Goal: Task Accomplishment & Management: Manage account settings

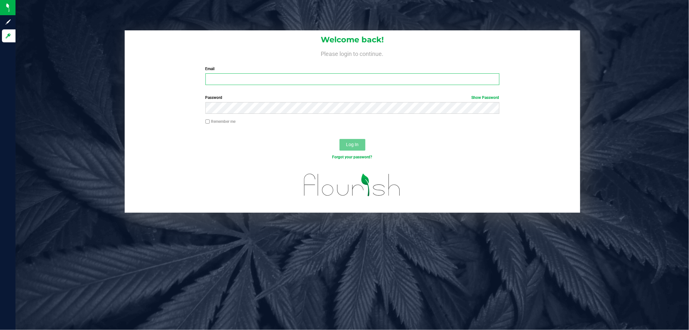
click at [244, 76] on input "Email" at bounding box center [352, 79] width 294 height 12
type input "[EMAIL_ADDRESS][DOMAIN_NAME]"
click at [340, 139] on button "Log In" at bounding box center [353, 145] width 26 height 12
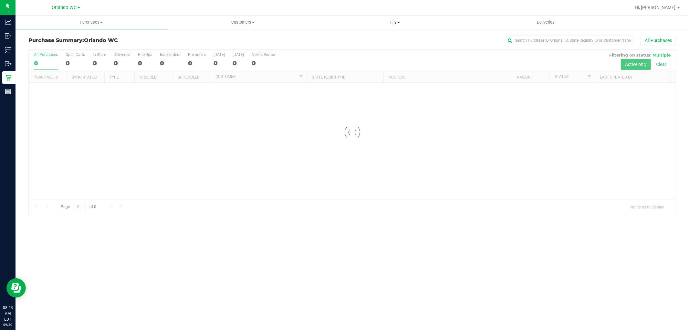
click at [391, 20] on span "Tills" at bounding box center [394, 22] width 151 height 6
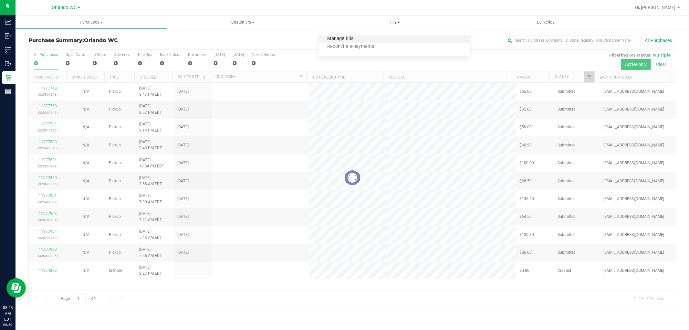
click at [352, 37] on span "Manage tills" at bounding box center [341, 38] width 44 height 5
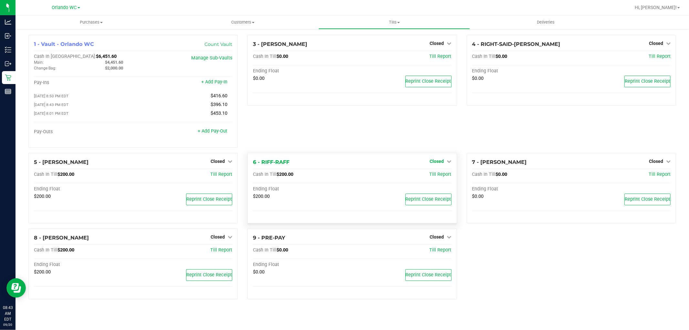
drag, startPoint x: 445, startPoint y: 159, endPoint x: 440, endPoint y: 165, distance: 7.6
click at [444, 159] on div "Closed" at bounding box center [441, 161] width 22 height 8
click at [440, 164] on span "Closed" at bounding box center [437, 161] width 14 height 5
click at [438, 177] on link "Open Till" at bounding box center [436, 174] width 17 height 5
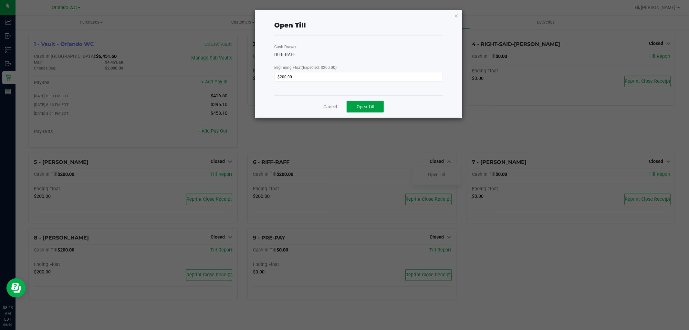
click at [362, 112] on div "Cancel Open Till" at bounding box center [358, 106] width 169 height 22
click at [372, 108] on span "Open Till" at bounding box center [365, 106] width 17 height 5
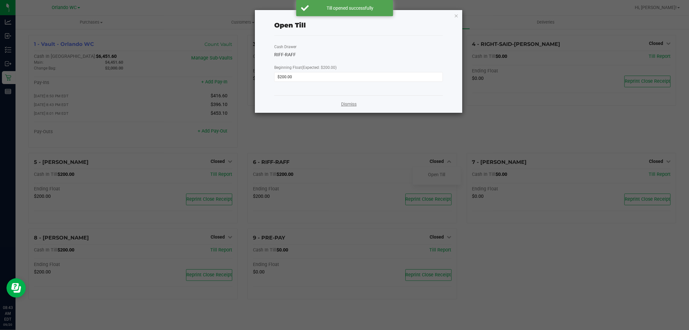
click at [354, 103] on link "Dismiss" at bounding box center [349, 104] width 16 height 7
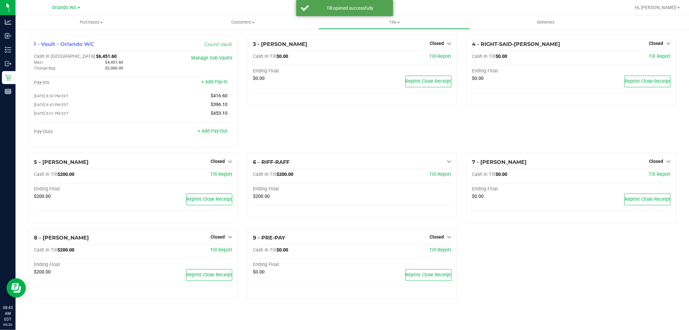
drag, startPoint x: 344, startPoint y: 152, endPoint x: 245, endPoint y: 175, distance: 101.8
click at [328, 152] on div "3 - [PERSON_NAME]-DERULO Closed Open Till Cash In Till $0.00 Till Report Ending…" at bounding box center [352, 94] width 219 height 118
click at [222, 163] on span "Closed" at bounding box center [218, 161] width 14 height 5
click at [218, 182] on div "Open Till" at bounding box center [218, 175] width 48 height 19
click at [220, 175] on link "Open Till" at bounding box center [217, 174] width 17 height 5
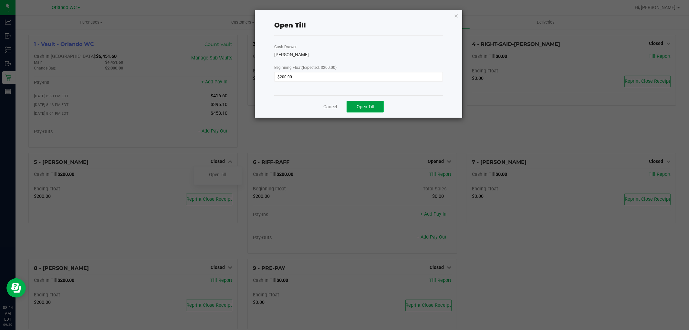
click at [370, 105] on span "Open Till" at bounding box center [365, 106] width 17 height 5
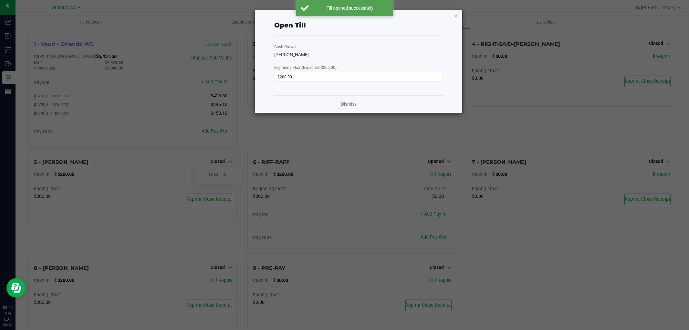
click at [347, 107] on link "Dismiss" at bounding box center [349, 104] width 16 height 7
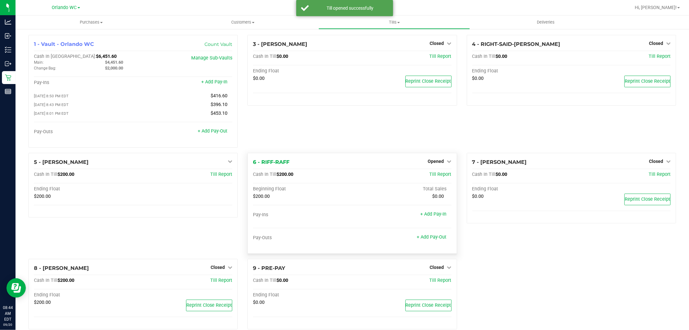
click at [345, 191] on div "Beginning Float" at bounding box center [302, 189] width 99 height 6
click at [212, 270] on span "Closed" at bounding box center [218, 267] width 14 height 5
click at [223, 283] on link "Open Till" at bounding box center [217, 280] width 17 height 5
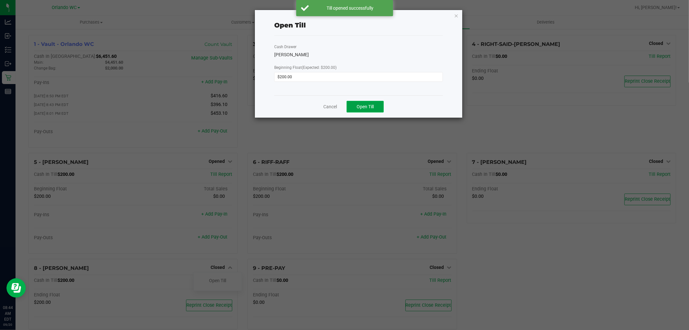
click at [360, 110] on button "Open Till" at bounding box center [365, 107] width 37 height 12
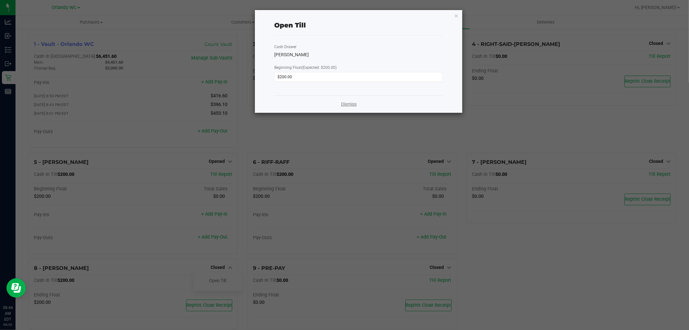
click at [345, 104] on link "Dismiss" at bounding box center [349, 104] width 16 height 7
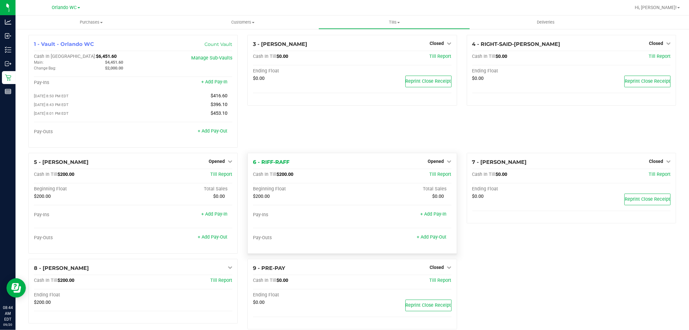
drag, startPoint x: 345, startPoint y: 163, endPoint x: 353, endPoint y: 159, distance: 9.4
click at [345, 163] on div "6 - RIFF-RAFF Opened Close Till" at bounding box center [352, 162] width 198 height 8
click at [343, 130] on div "3 - [PERSON_NAME]-DERULO Closed Open Till Cash In Till $0.00 Till Report Ending…" at bounding box center [352, 94] width 219 height 118
click at [284, 125] on div "3 - [PERSON_NAME]-DERULO Closed Open Till Cash In Till $0.00 Till Report Ending…" at bounding box center [352, 94] width 219 height 118
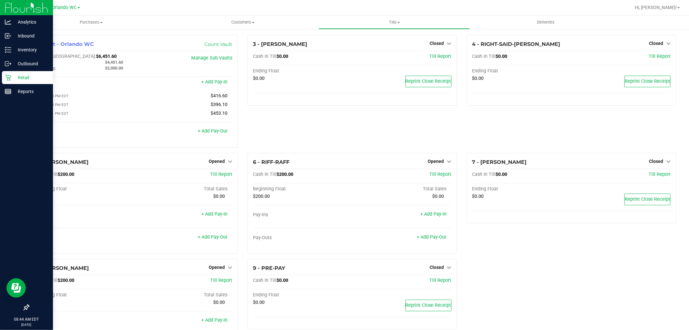
click at [13, 76] on p "Retail" at bounding box center [30, 78] width 39 height 8
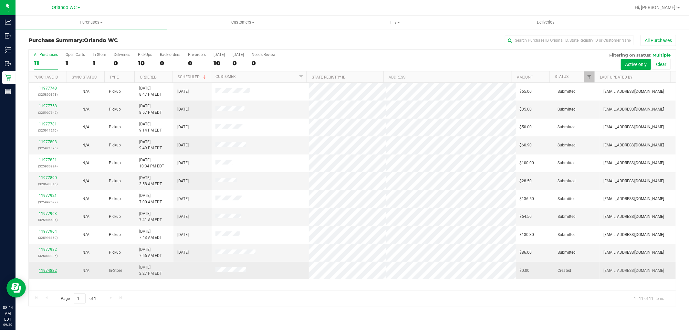
click at [49, 272] on link "11974832" at bounding box center [48, 270] width 18 height 5
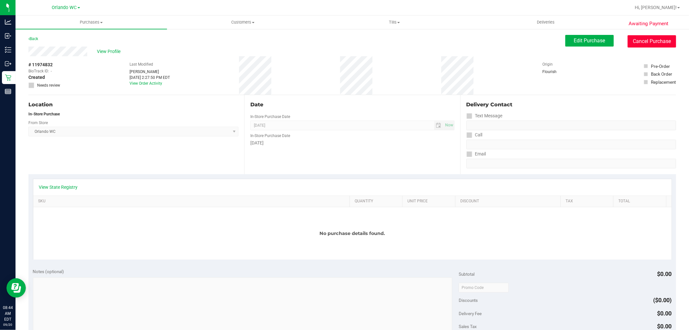
click at [658, 41] on button "Cancel Purchase" at bounding box center [652, 41] width 48 height 12
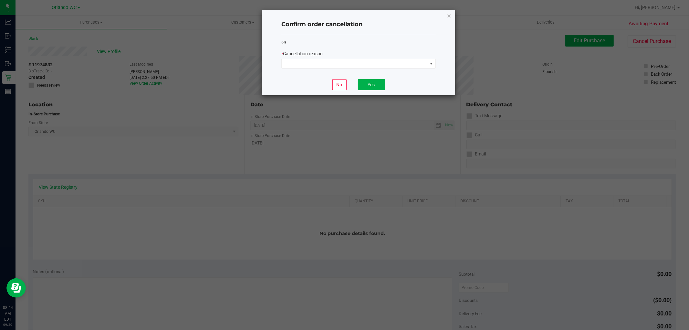
click at [396, 57] on div "* Cancellation reason" at bounding box center [358, 53] width 154 height 7
click at [346, 67] on span at bounding box center [355, 63] width 146 height 9
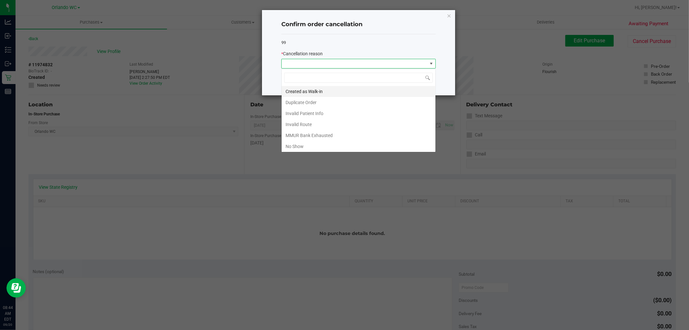
scroll to position [10, 154]
click at [299, 102] on li "Duplicate Order" at bounding box center [359, 102] width 154 height 11
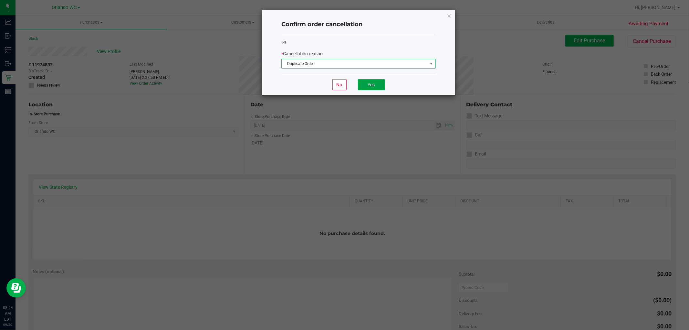
click at [365, 83] on button "Yes" at bounding box center [371, 84] width 27 height 11
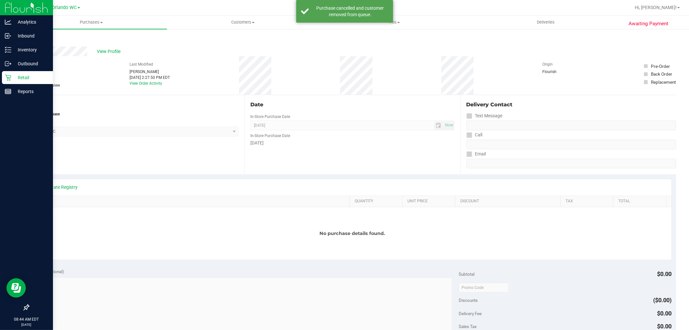
click at [8, 76] on icon at bounding box center [8, 78] width 6 height 6
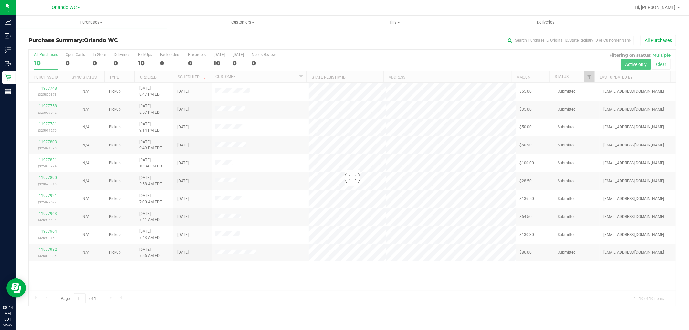
click at [392, 260] on div at bounding box center [352, 178] width 647 height 256
